Goal: Information Seeking & Learning: Check status

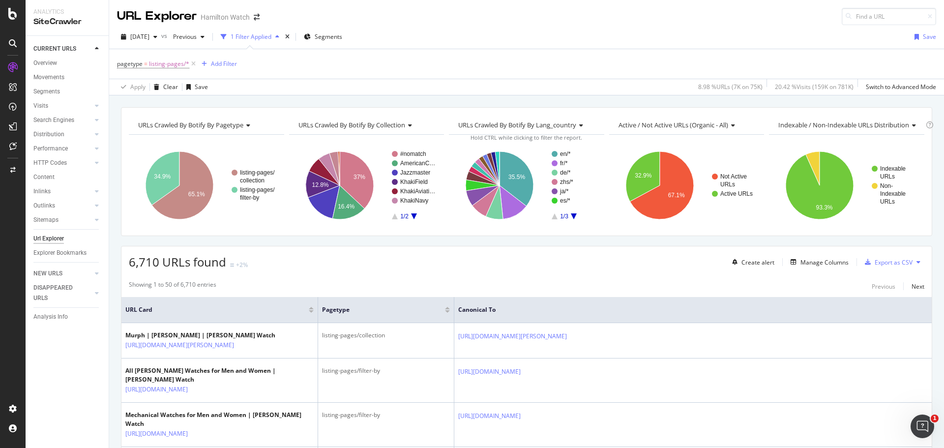
click at [193, 60] on icon at bounding box center [193, 64] width 8 height 10
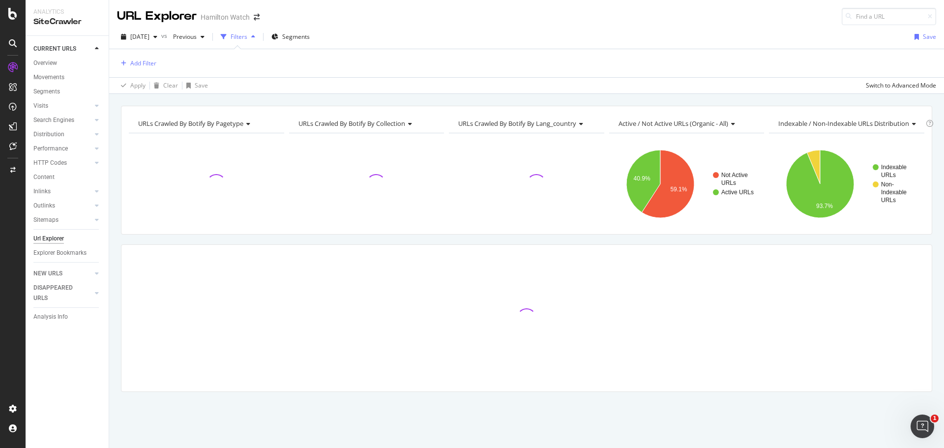
click at [392, 99] on div "URLs Crawled By Botify By pagetype Chart (by Value) Table Expand Export as CSV …" at bounding box center [526, 106] width 835 height 24
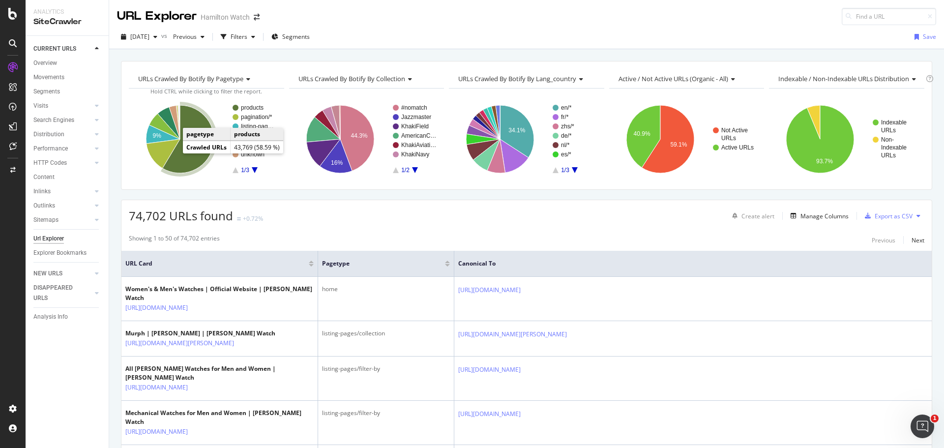
click at [175, 161] on icon "A chart." at bounding box center [188, 139] width 51 height 68
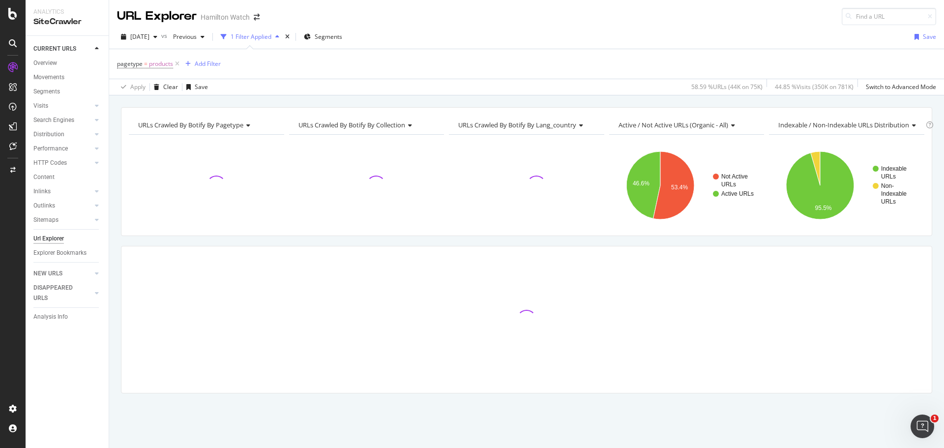
click at [606, 243] on div "URLs Crawled By Botify By pagetype Chart (by Value) Table Expand Export as CSV …" at bounding box center [526, 267] width 835 height 321
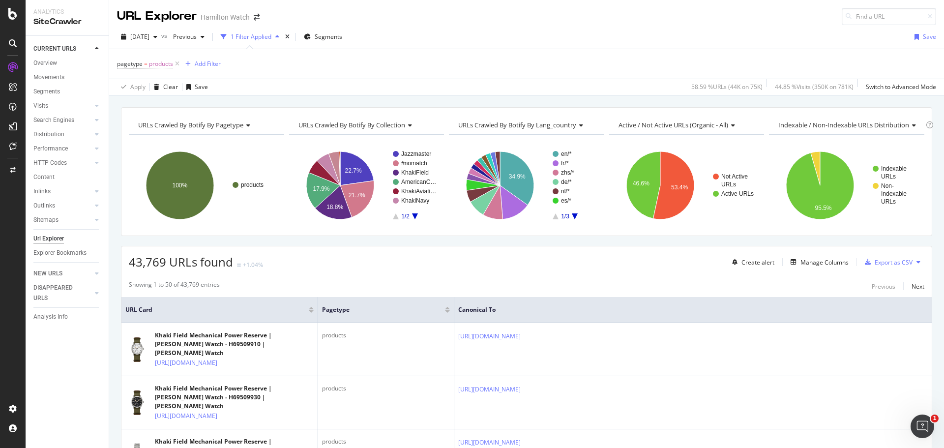
click at [304, 102] on div "URLs Crawled By Botify By pagetype Chart (by Value) Table Expand Export as CSV …" at bounding box center [526, 107] width 835 height 24
click at [47, 63] on div "Overview" at bounding box center [45, 63] width 24 height 10
